Goal: Navigation & Orientation: Find specific page/section

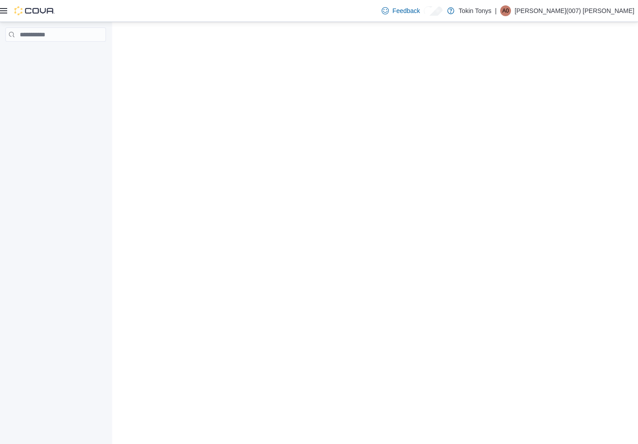
click at [304, 212] on div at bounding box center [375, 233] width 526 height 422
click at [6, 13] on icon at bounding box center [3, 10] width 7 height 5
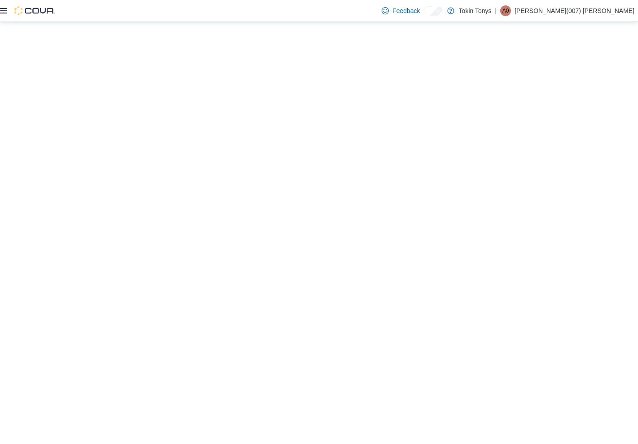
click at [4, 13] on icon at bounding box center [3, 10] width 7 height 5
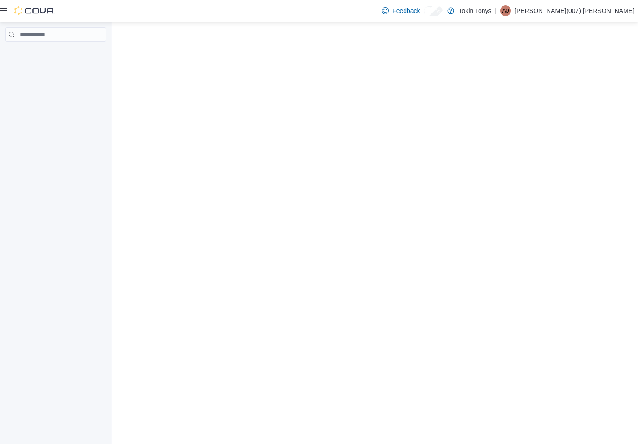
click at [154, 35] on div at bounding box center [375, 233] width 526 height 422
click at [449, 60] on div at bounding box center [375, 233] width 526 height 422
click at [1, 9] on icon at bounding box center [3, 10] width 7 height 5
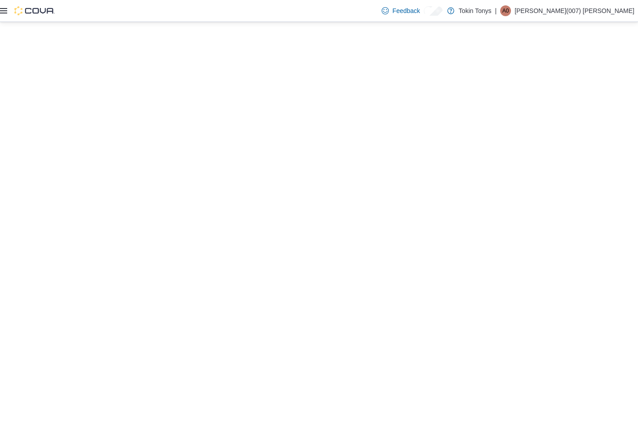
click at [14, 11] on img at bounding box center [34, 10] width 40 height 9
click at [5, 8] on icon at bounding box center [3, 10] width 7 height 7
